Goal: Understand process/instructions: Learn how to perform a task or action

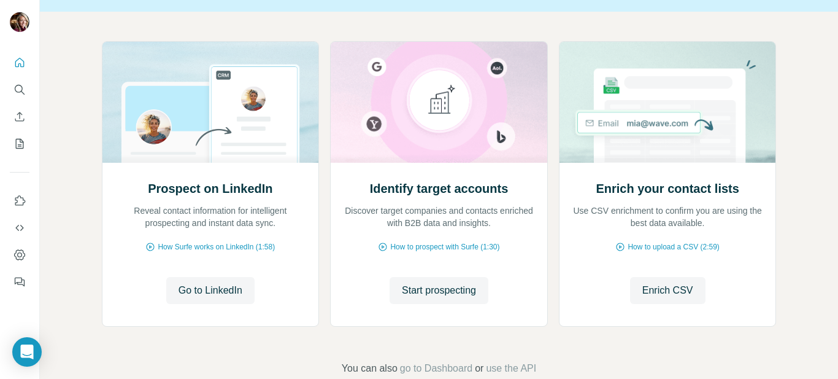
scroll to position [112, 0]
click at [193, 246] on span "How Surfe works on LinkedIn (1:58)" at bounding box center [216, 246] width 117 height 11
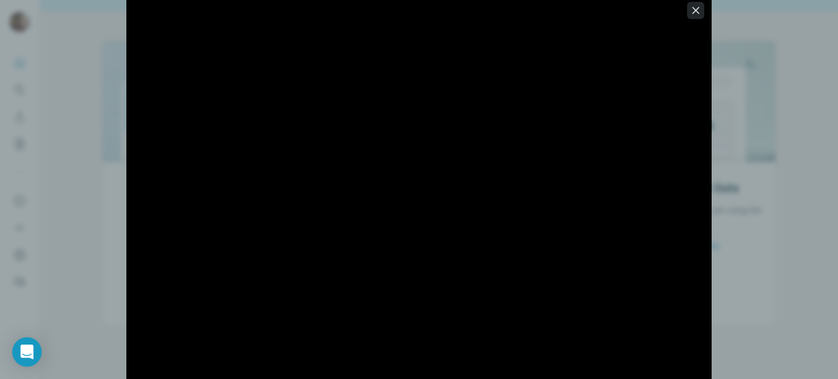
click at [697, 8] on icon "button" at bounding box center [696, 10] width 12 height 12
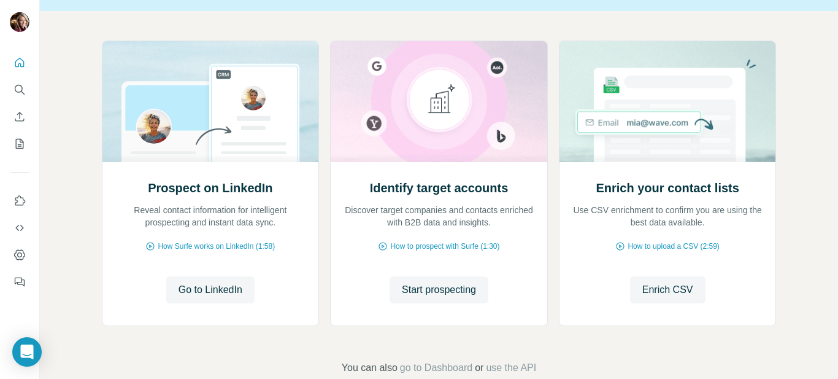
scroll to position [137, 0]
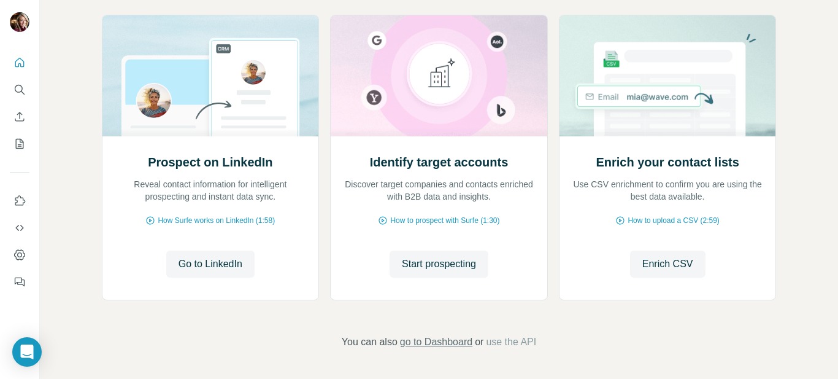
click at [442, 343] on span "go to Dashboard" at bounding box center [436, 342] width 72 height 15
click at [219, 259] on span "Go to LinkedIn" at bounding box center [211, 264] width 64 height 15
